Goal: Transaction & Acquisition: Book appointment/travel/reservation

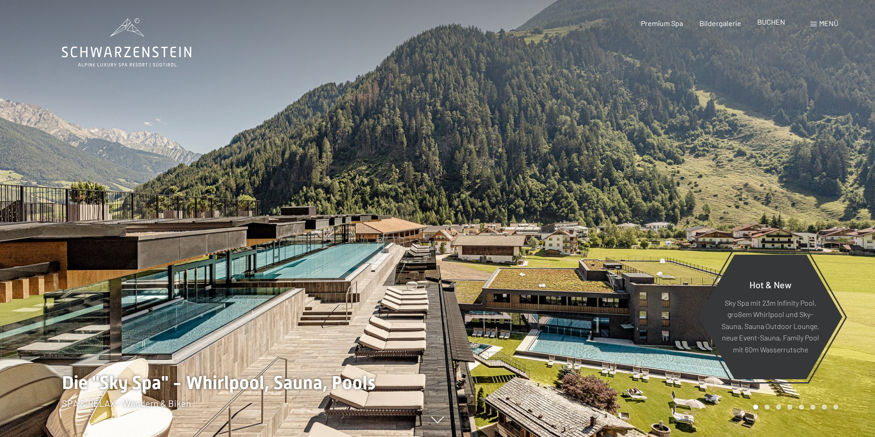
click at [780, 23] on span "BUCHEN" at bounding box center [771, 21] width 28 height 9
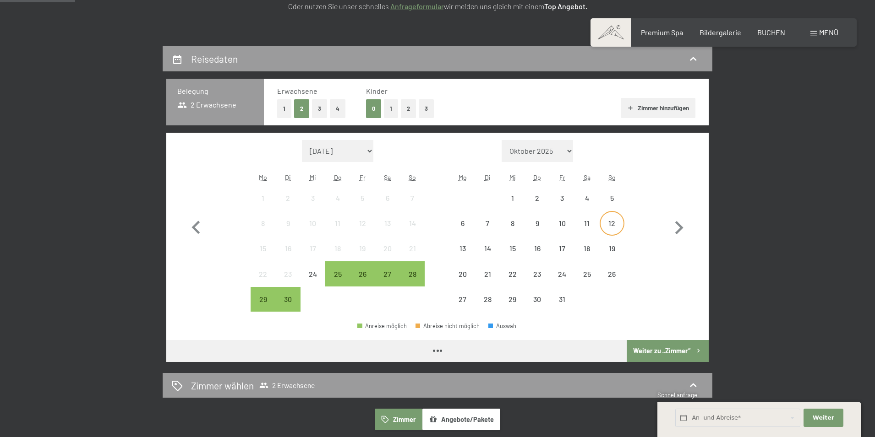
scroll to position [229, 0]
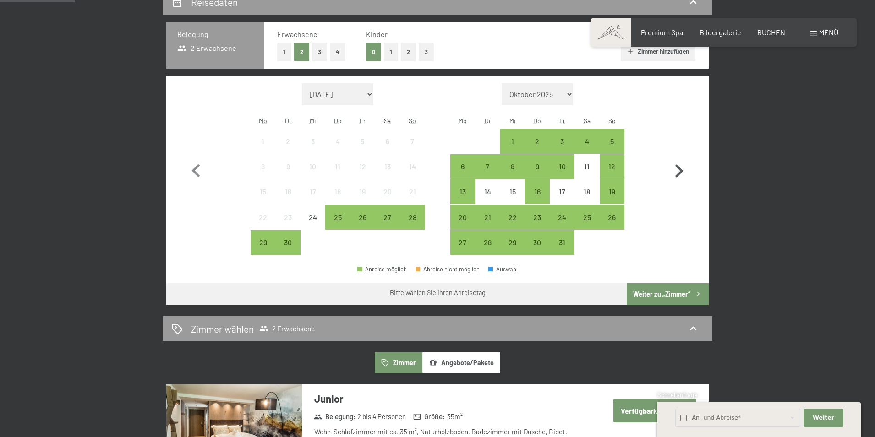
click at [680, 173] on icon "button" at bounding box center [679, 170] width 8 height 13
select select "[DATE]"
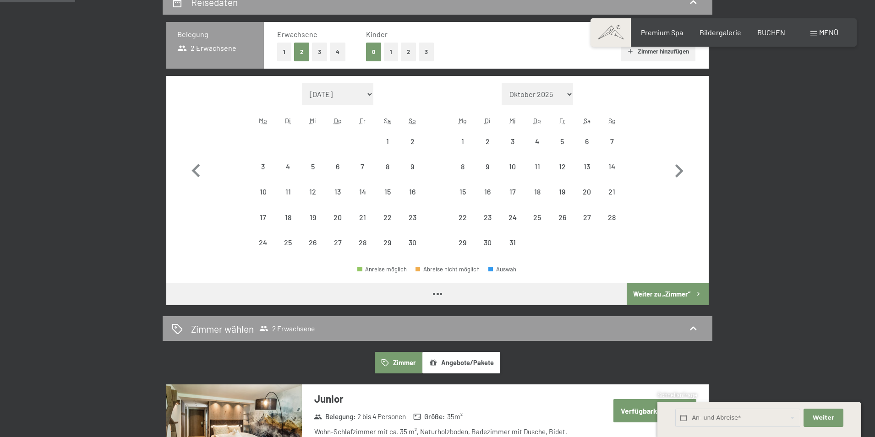
select select "[DATE]"
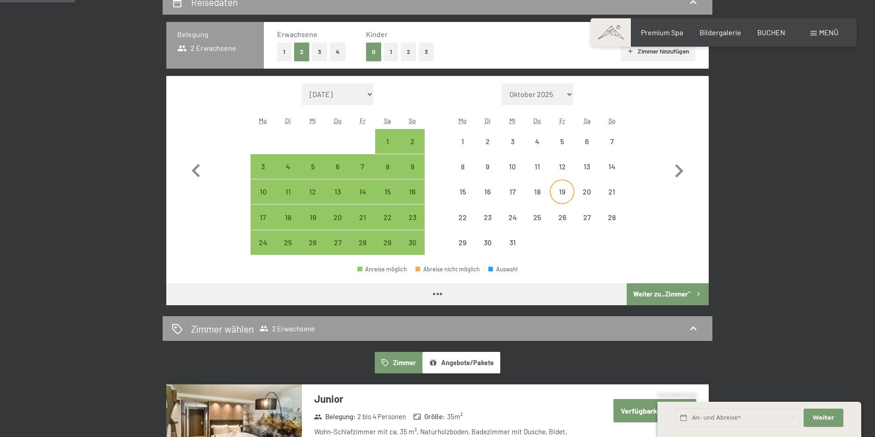
select select "[DATE]"
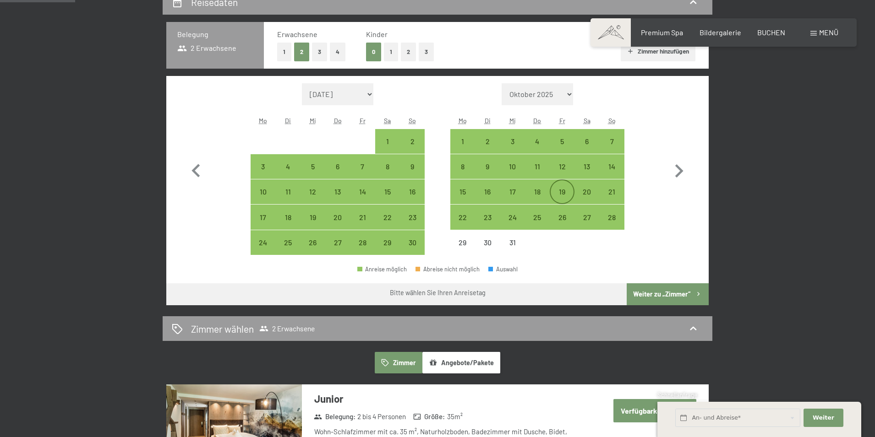
click at [568, 191] on div "19" at bounding box center [561, 199] width 23 height 23
select select "[DATE]"
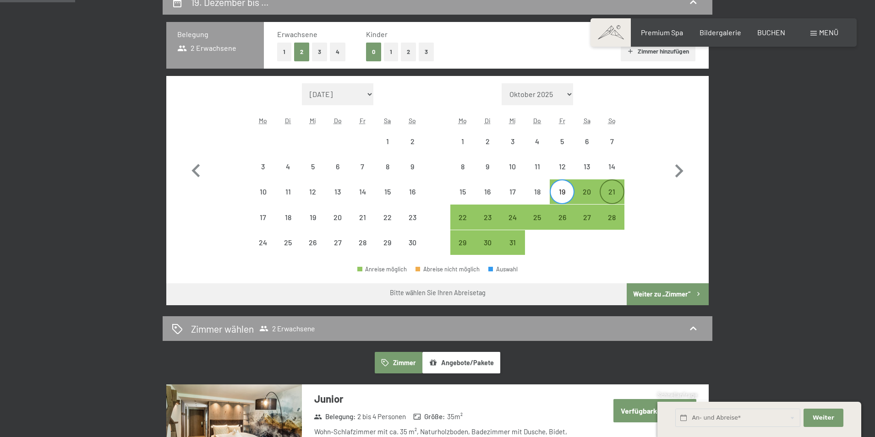
click at [606, 191] on div "21" at bounding box center [611, 199] width 23 height 23
select select "[DATE]"
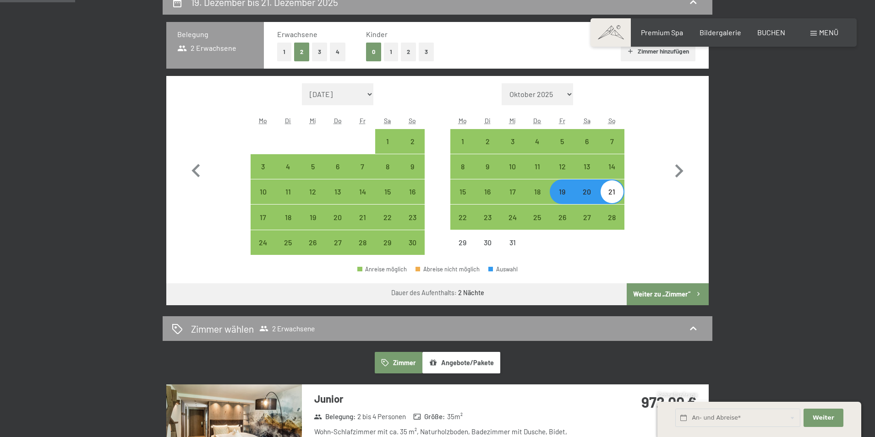
click at [677, 290] on button "Weiter zu „Zimmer“" at bounding box center [667, 294] width 82 height 22
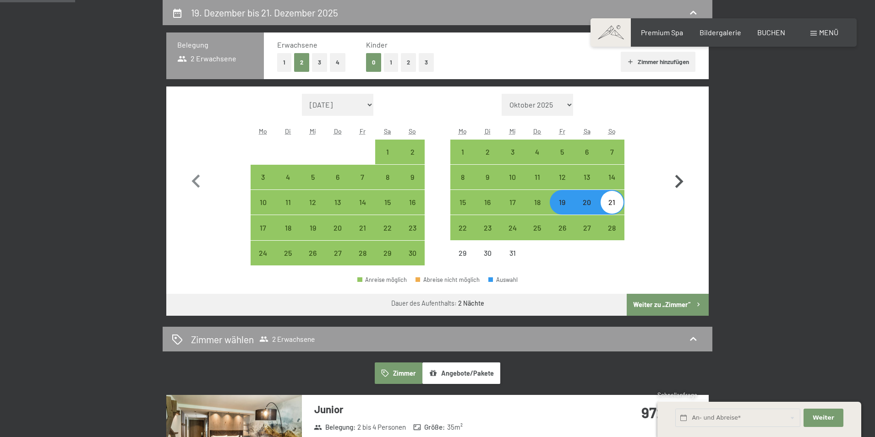
select select "[DATE]"
